Goal: Task Accomplishment & Management: Manage account settings

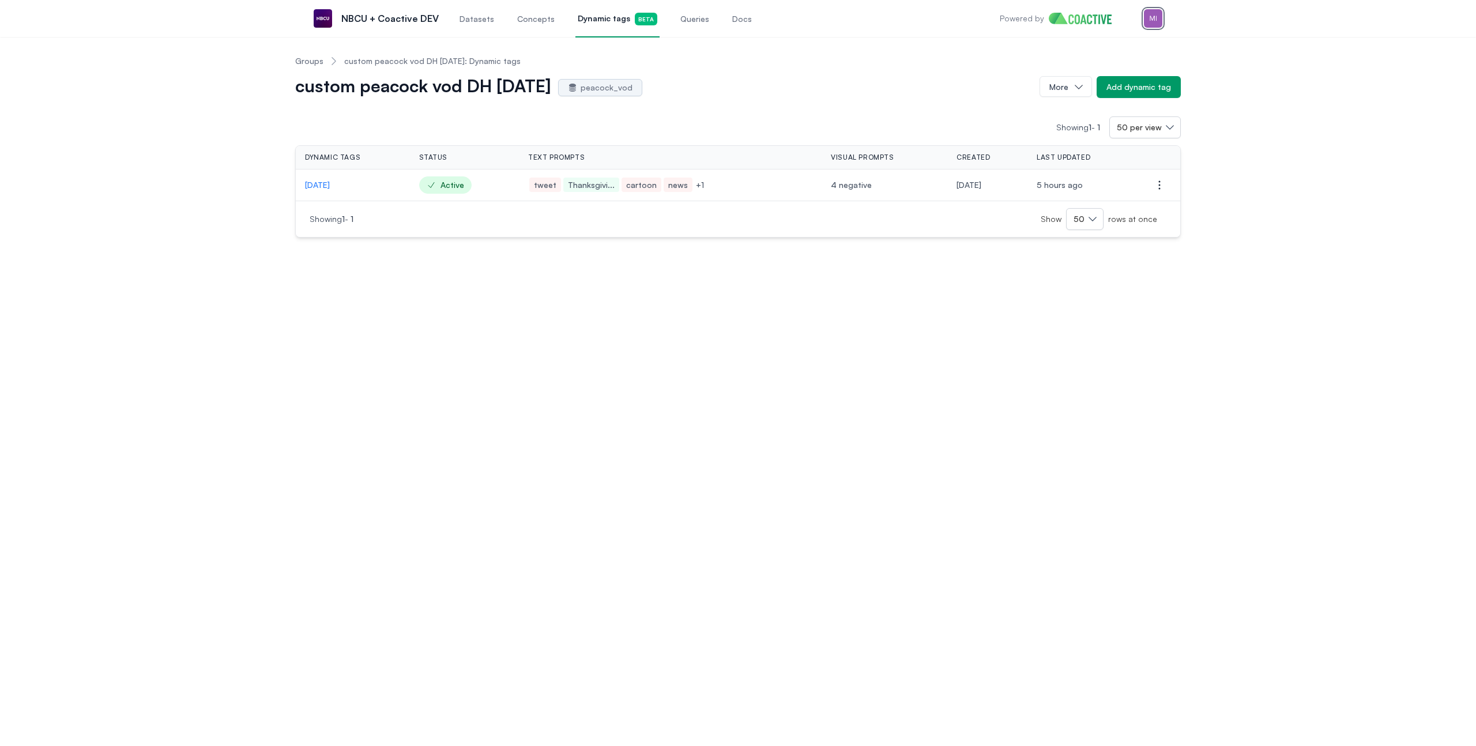
click at [1161, 17] on img "button" at bounding box center [1153, 18] width 18 height 18
click at [1127, 116] on button "Sign out" at bounding box center [1093, 126] width 137 height 21
